Goal: Information Seeking & Learning: Learn about a topic

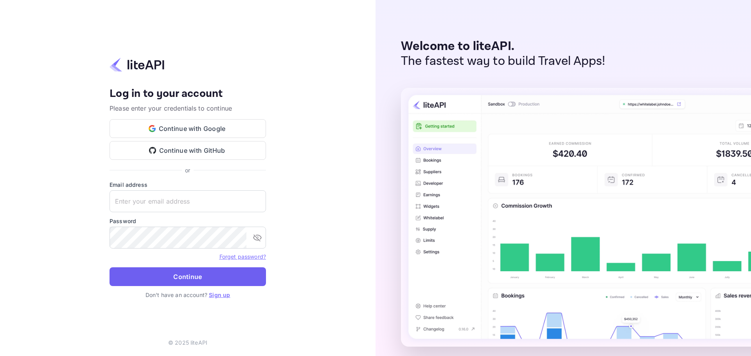
type input "[EMAIL_ADDRESS][DOMAIN_NAME]"
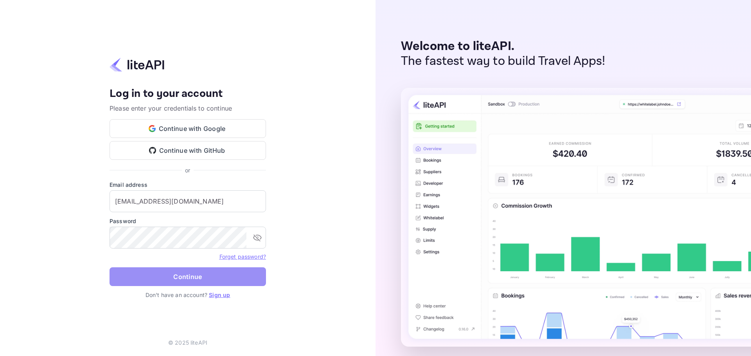
click at [186, 271] on button "Continue" at bounding box center [187, 276] width 156 height 19
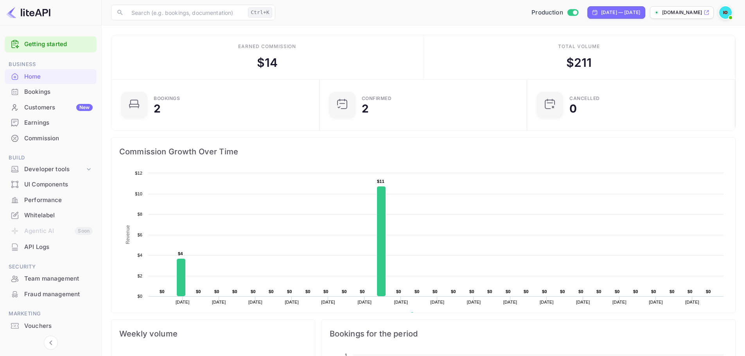
drag, startPoint x: 254, startPoint y: 55, endPoint x: 306, endPoint y: 62, distance: 52.5
click at [306, 62] on div "Earned commission $ 14" at bounding box center [267, 57] width 312 height 44
click at [57, 199] on div "Performance" at bounding box center [58, 200] width 68 height 9
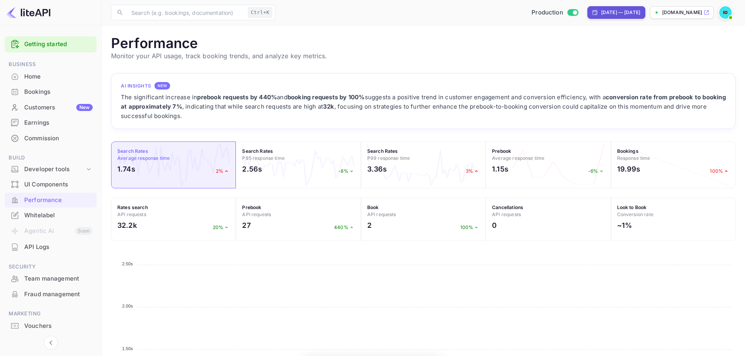
scroll to position [195, 618]
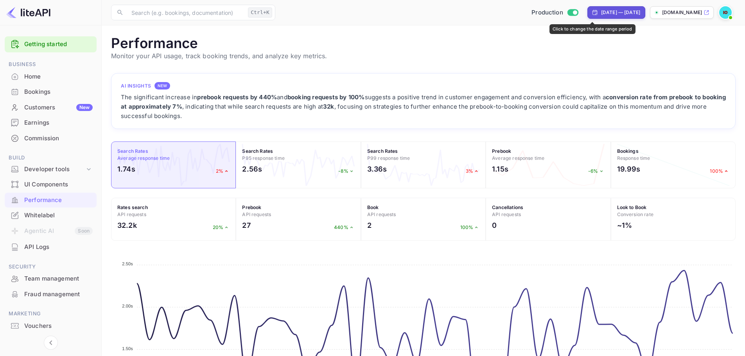
click at [601, 11] on div "[DATE] — [DATE]" at bounding box center [620, 12] width 39 height 7
select select "6"
select select "2025"
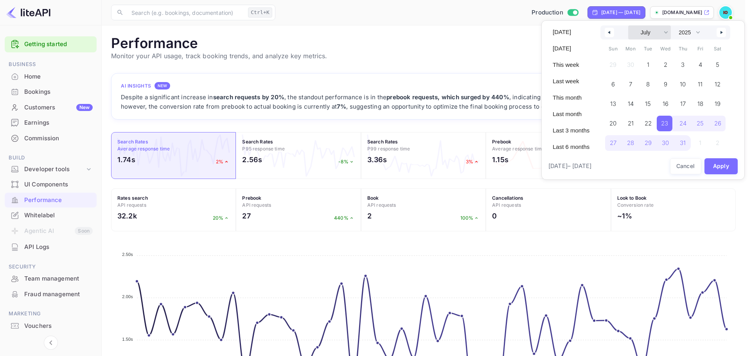
click at [654, 31] on select "January February March April May June July August September October November De…" at bounding box center [649, 32] width 43 height 14
select select "7"
click at [628, 25] on select "January February March April May June July August September October November De…" at bounding box center [649, 32] width 43 height 14
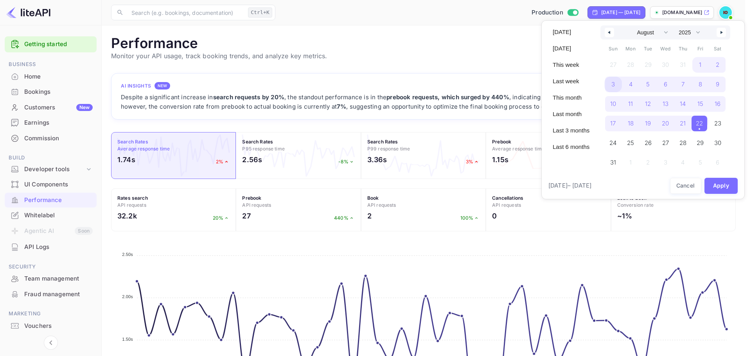
click at [616, 79] on span "3" at bounding box center [613, 85] width 18 height 16
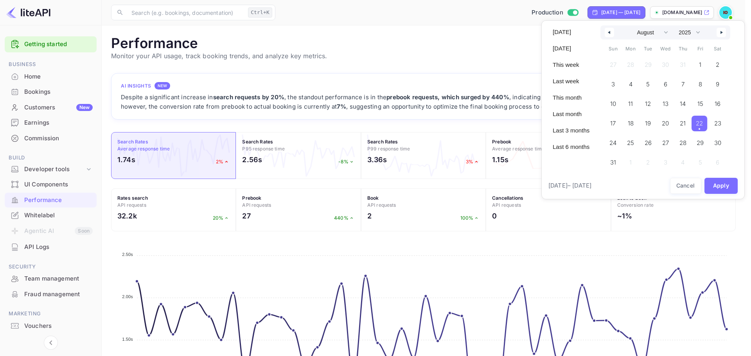
click at [698, 122] on span "22" at bounding box center [698, 123] width 7 height 14
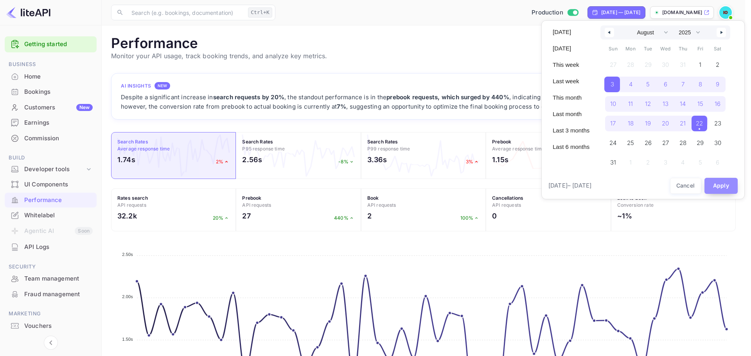
click at [716, 181] on button "Apply" at bounding box center [721, 186] width 34 height 16
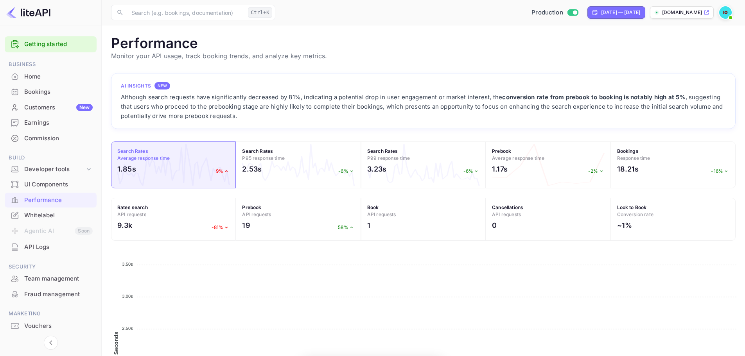
scroll to position [195, 618]
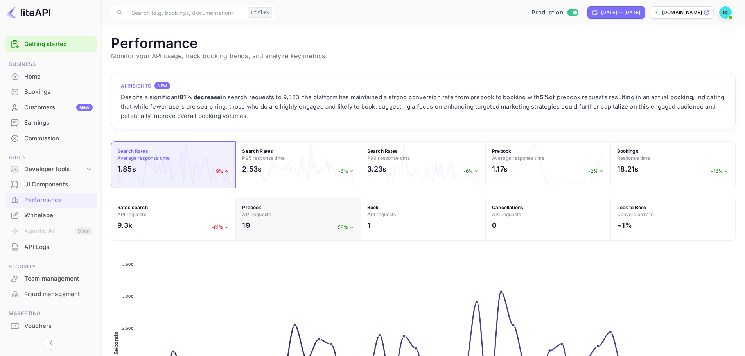
click at [297, 218] on h4 "Prebook API requests" at bounding box center [298, 211] width 112 height 14
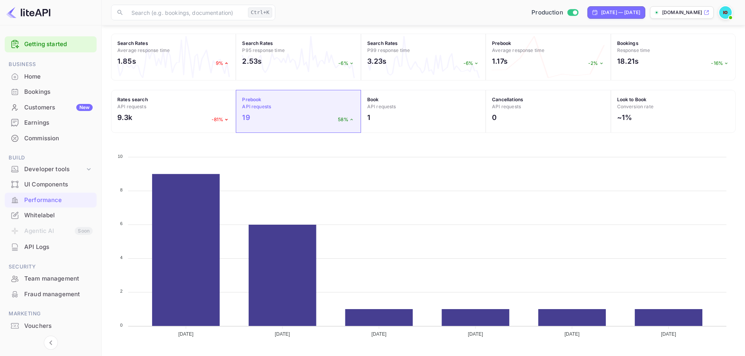
scroll to position [108, 0]
click at [165, 116] on div "9.3k -81%" at bounding box center [173, 119] width 112 height 14
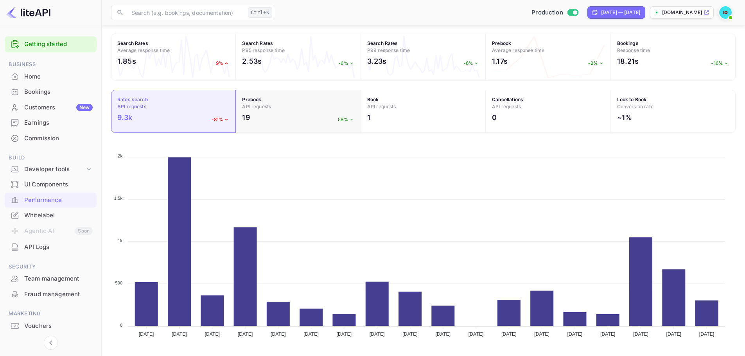
click at [257, 118] on div "19 58%" at bounding box center [298, 119] width 112 height 14
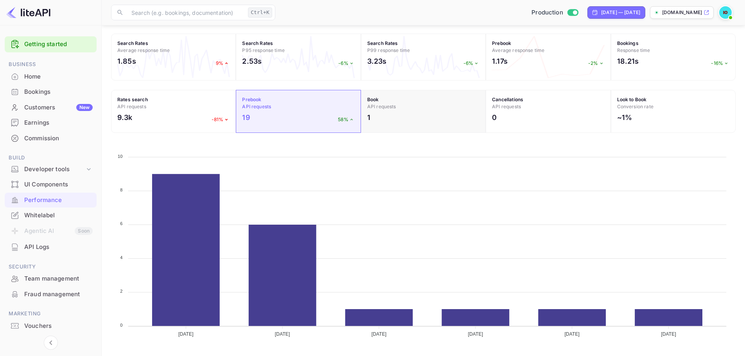
click at [382, 116] on div "1" at bounding box center [423, 119] width 112 height 14
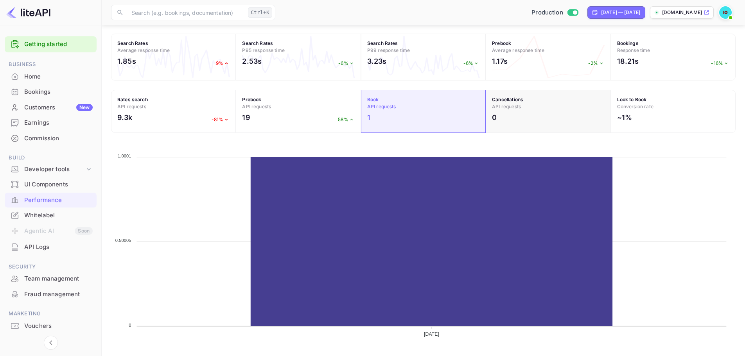
click at [509, 118] on div "0" at bounding box center [548, 119] width 112 height 14
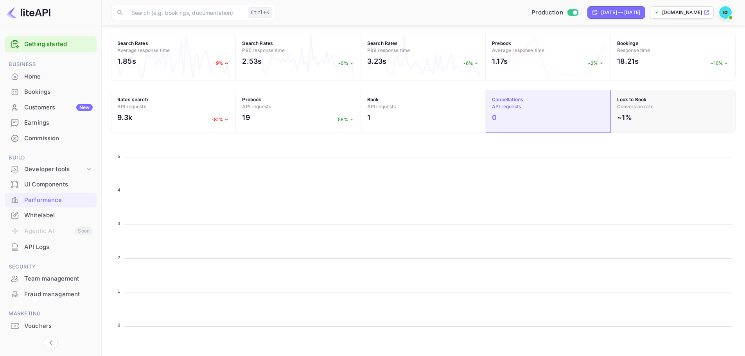
click at [633, 120] on div "~1%" at bounding box center [673, 119] width 112 height 14
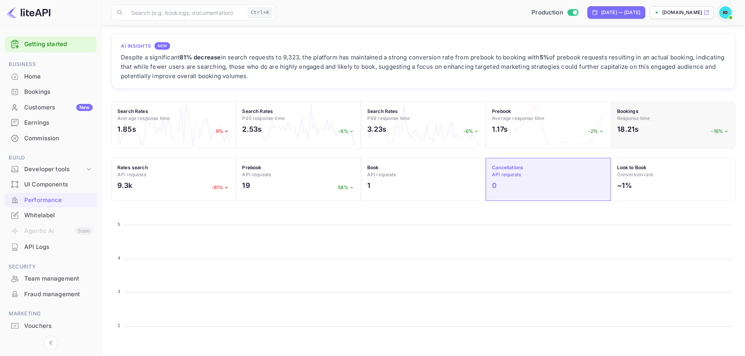
click at [649, 118] on span "Response time" at bounding box center [633, 118] width 33 height 6
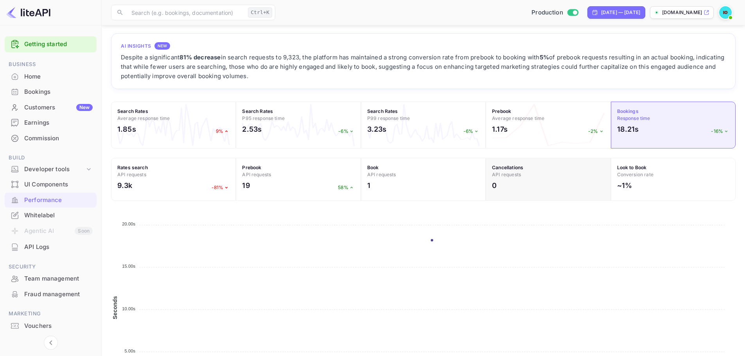
scroll to position [108, 0]
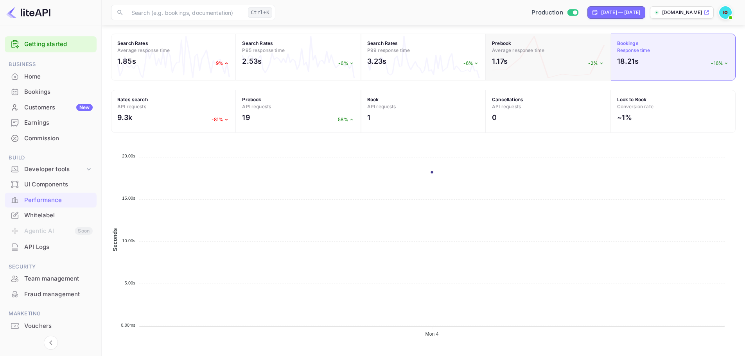
click at [542, 70] on div "1.17s -2%" at bounding box center [548, 63] width 112 height 14
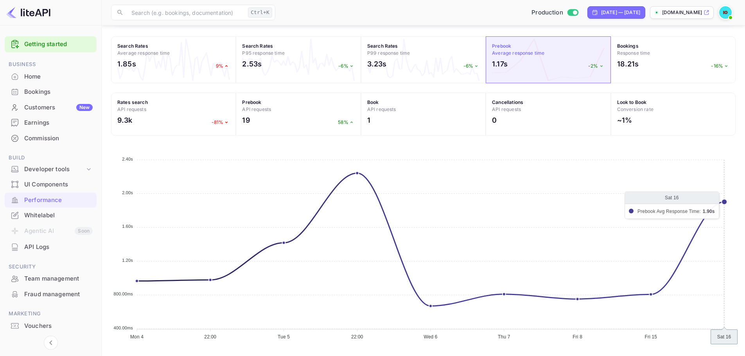
scroll to position [105, 0]
click at [438, 67] on div "3.23s -6%" at bounding box center [423, 66] width 112 height 14
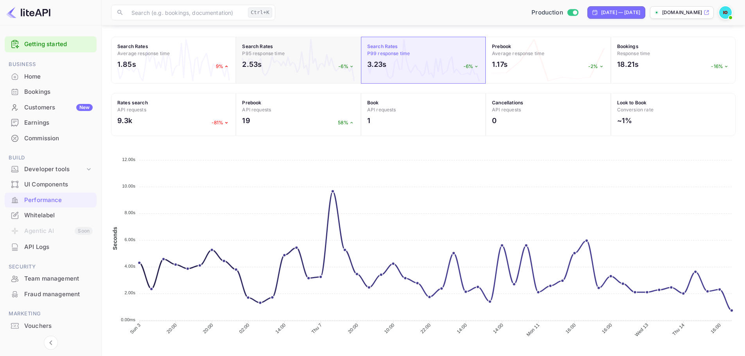
click at [282, 59] on div "2.53s -6%" at bounding box center [298, 66] width 112 height 14
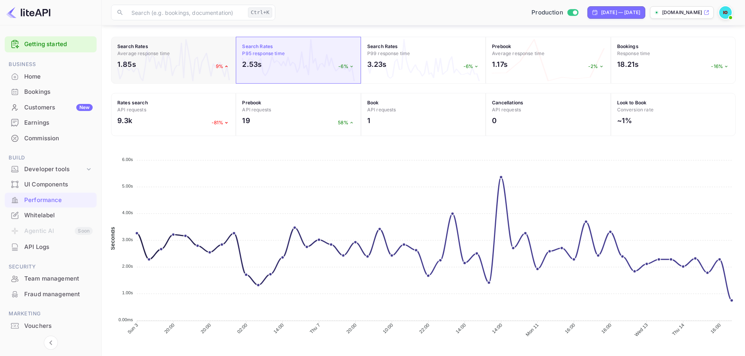
click at [174, 68] on div "1.85s 9%" at bounding box center [173, 66] width 112 height 14
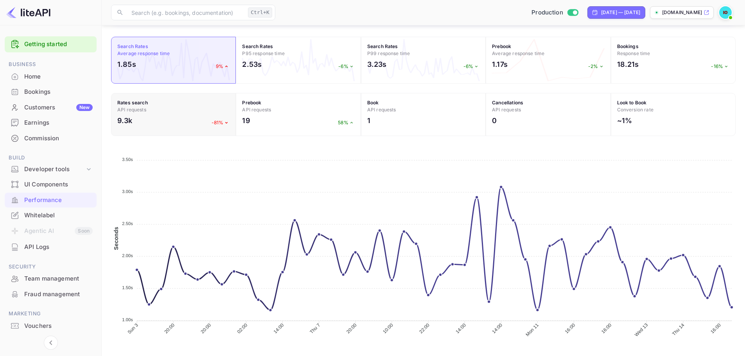
click at [167, 111] on h4 "Rates search API requests" at bounding box center [173, 106] width 112 height 14
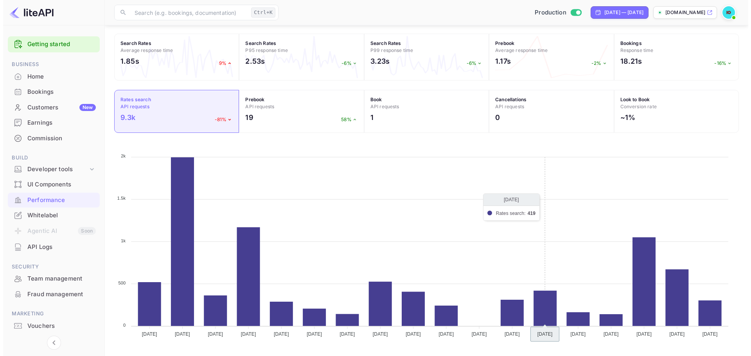
scroll to position [0, 0]
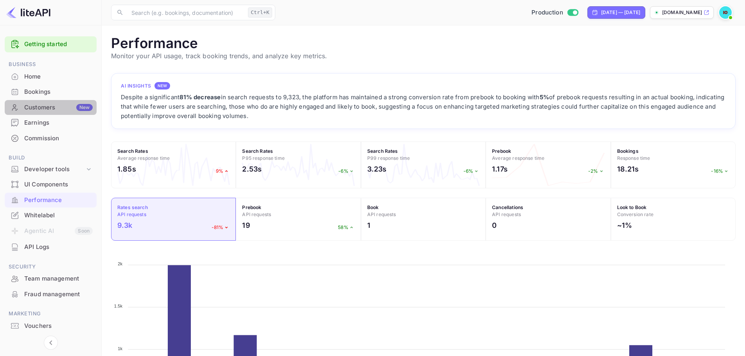
click at [52, 109] on div "Customers New" at bounding box center [58, 107] width 68 height 9
